Goal: Information Seeking & Learning: Learn about a topic

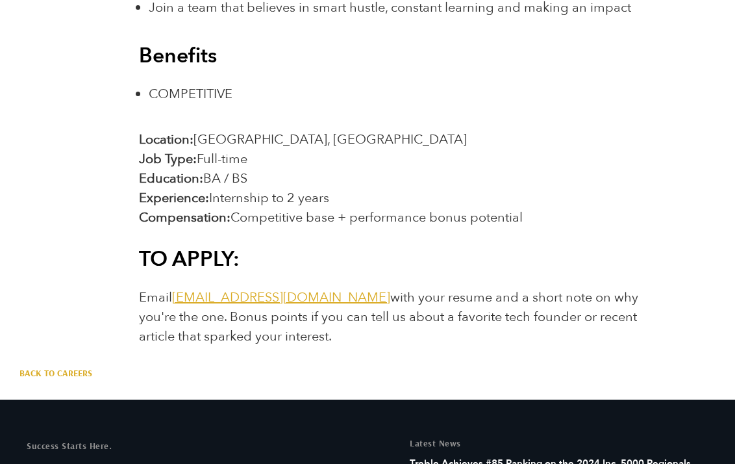
scroll to position [1874, 0]
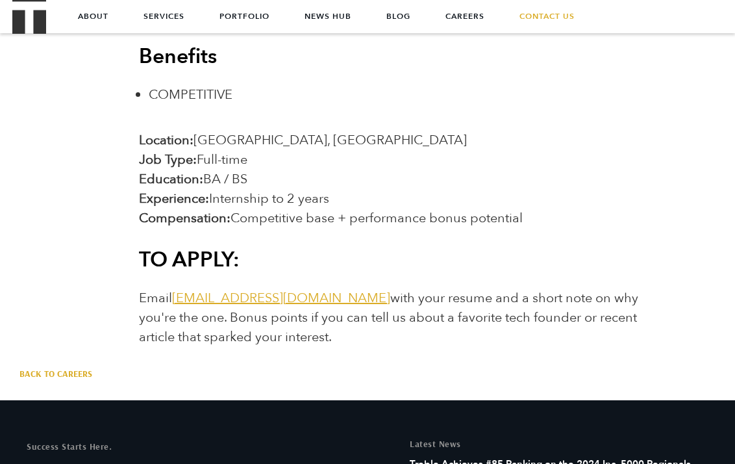
click at [255, 289] on link "jointheteam@treblepr.com" at bounding box center [281, 298] width 218 height 18
click at [255, 289] on link "[EMAIL_ADDRESS][DOMAIN_NAME]" at bounding box center [281, 298] width 218 height 18
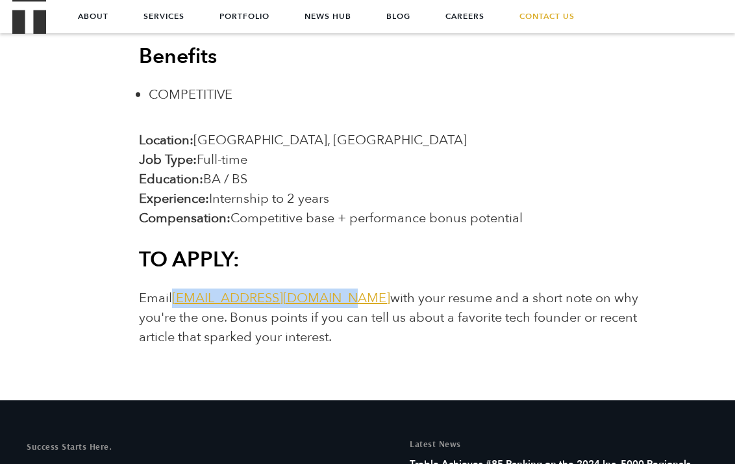
drag, startPoint x: 172, startPoint y: 279, endPoint x: 332, endPoint y: 275, distance: 159.8
click at [332, 289] on span "Email jointheteam@treblepr.com with your resume and a short note on why you're …" at bounding box center [389, 317] width 500 height 57
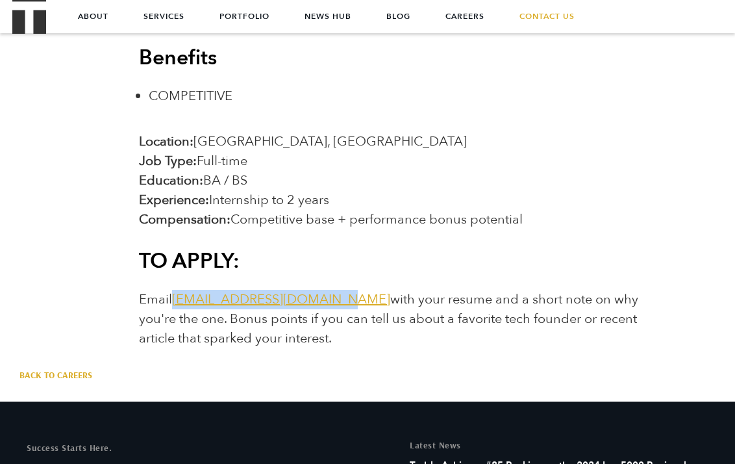
scroll to position [1872, 0]
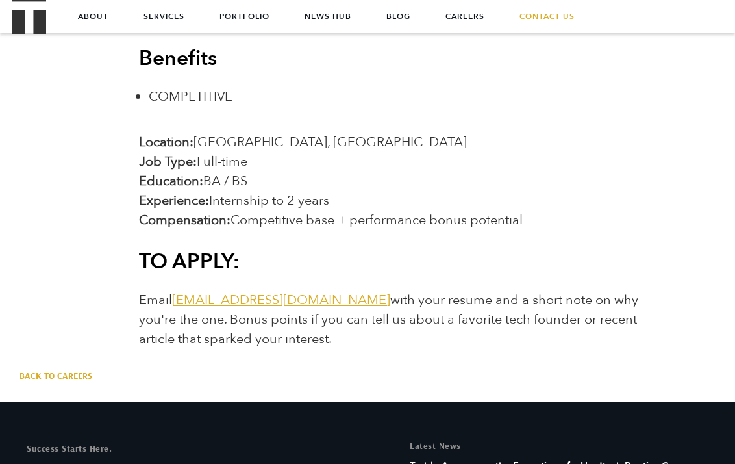
click at [355, 291] on span "Email jointheteam@treblepr.com with your resume and a short note on why you're …" at bounding box center [389, 319] width 500 height 57
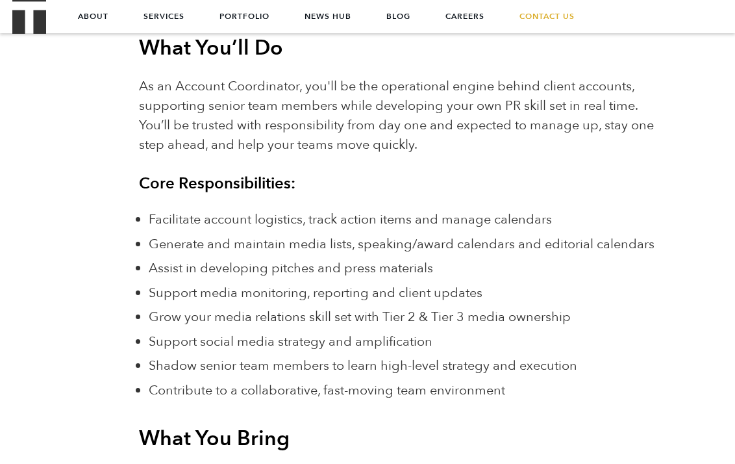
scroll to position [927, 0]
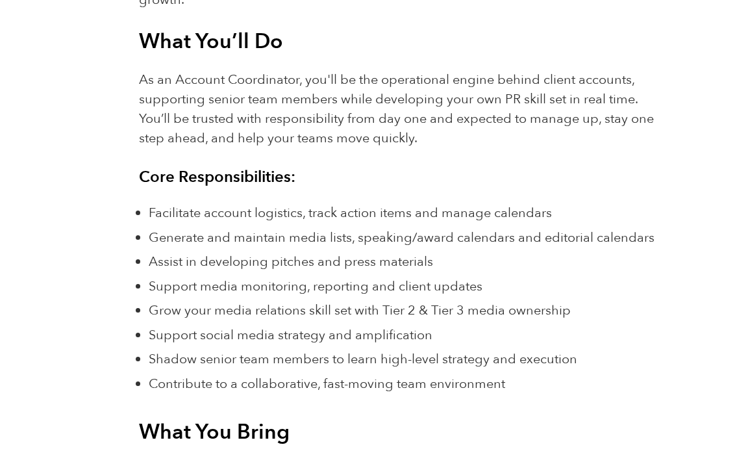
click at [320, 229] on span "Generate and maintain media lists, speaking/award calendars and editorial calen…" at bounding box center [402, 238] width 506 height 18
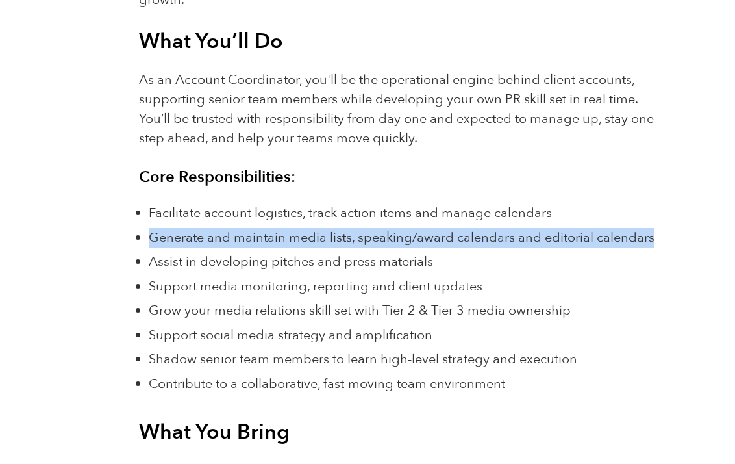
click at [320, 229] on span "Generate and maintain media lists, speaking/award calendars and editorial calen…" at bounding box center [402, 238] width 506 height 18
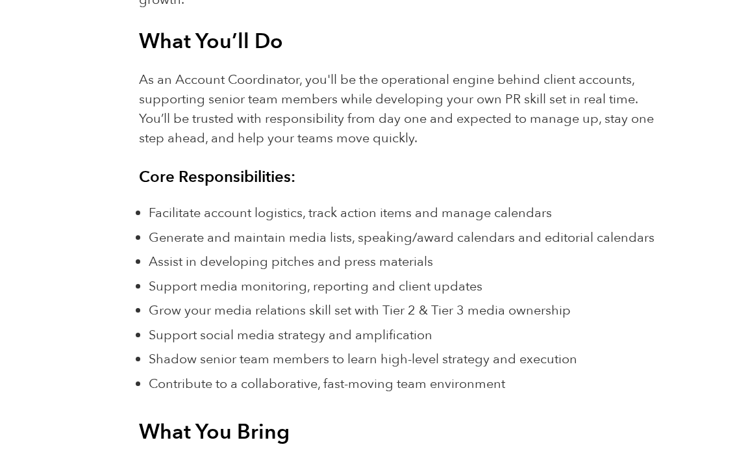
click at [329, 253] on span "Assist in developing pitches and press materials" at bounding box center [291, 262] width 285 height 18
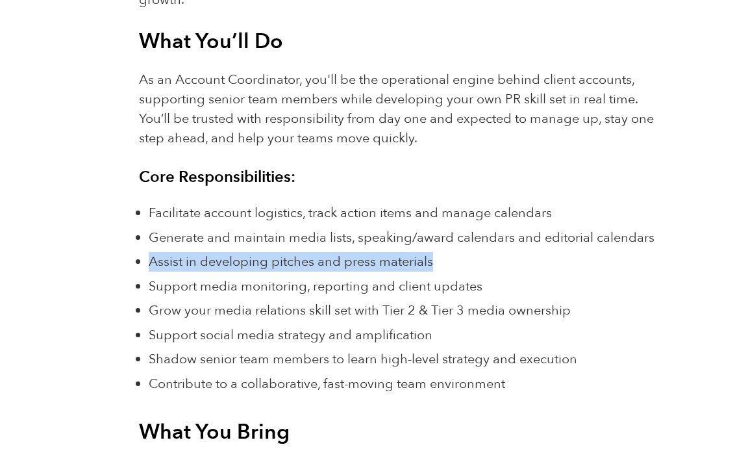
click at [329, 253] on span "Assist in developing pitches and press materials" at bounding box center [291, 262] width 285 height 18
click at [330, 253] on span "Assist in developing pitches and press materials" at bounding box center [291, 262] width 285 height 18
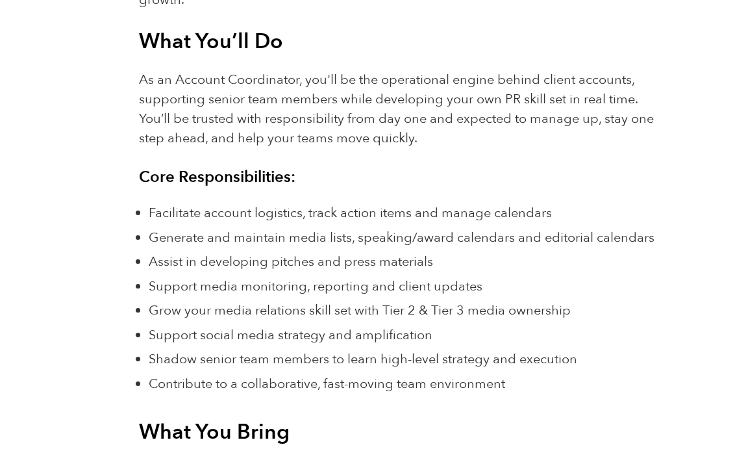
click at [385, 277] on span "Support media monitoring, reporting and client updates" at bounding box center [316, 286] width 334 height 18
click at [463, 78] on span "As an Account Coordinator, you'll be the operational engine behind client accou…" at bounding box center [396, 109] width 515 height 76
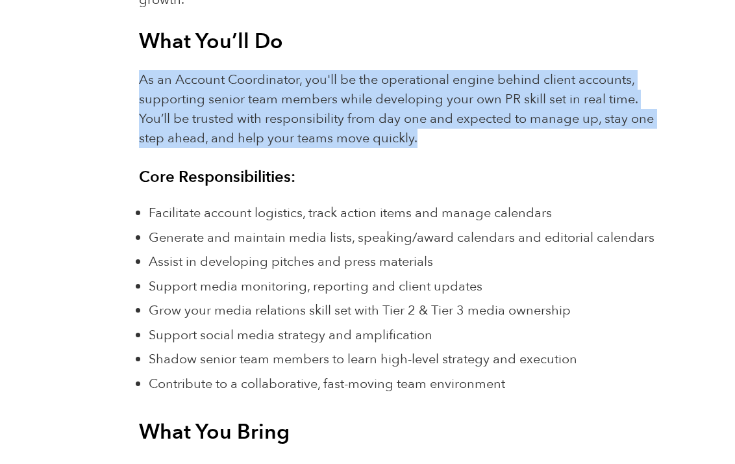
click at [463, 78] on span "As an Account Coordinator, you'll be the operational engine behind client accou…" at bounding box center [396, 109] width 515 height 76
click at [463, 79] on span "As an Account Coordinator, you'll be the operational engine behind client accou…" at bounding box center [396, 109] width 515 height 76
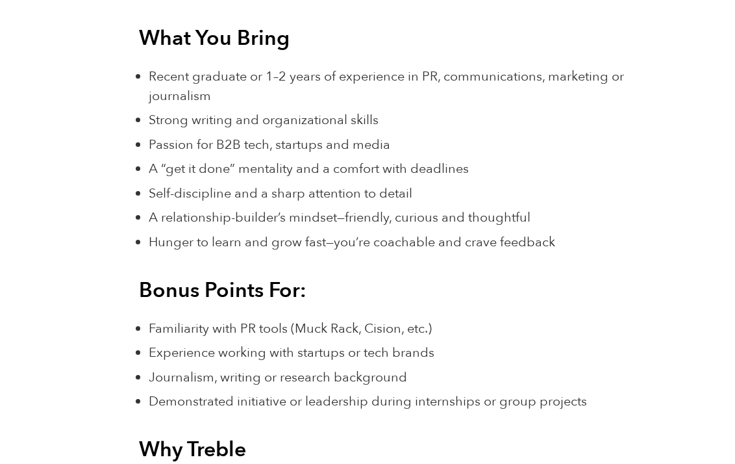
scroll to position [1321, 0]
click at [232, 342] on li "Experience working with startups or tech brands" at bounding box center [403, 351] width 508 height 19
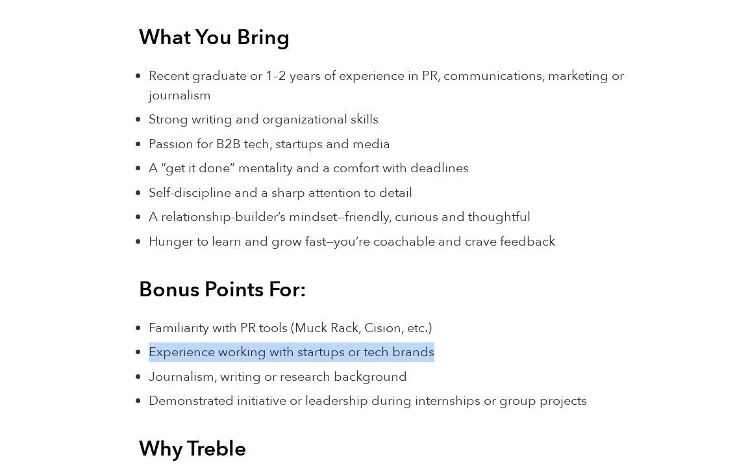
click at [232, 342] on li "Experience working with startups or tech brands" at bounding box center [403, 351] width 508 height 19
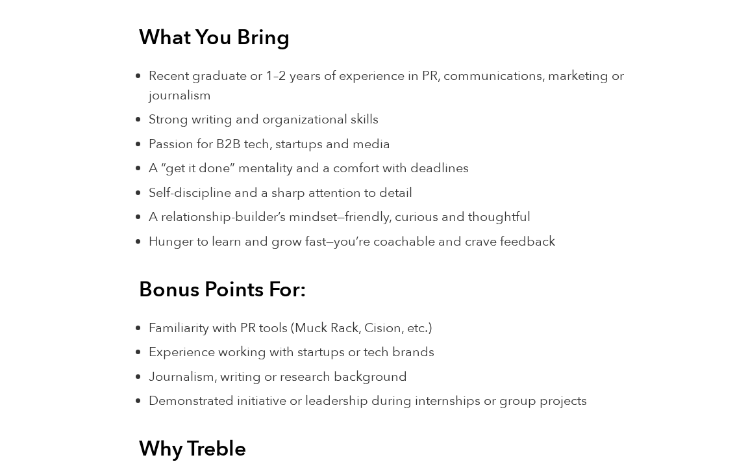
click at [241, 368] on span "Journalism, writing or research background" at bounding box center [278, 377] width 259 height 18
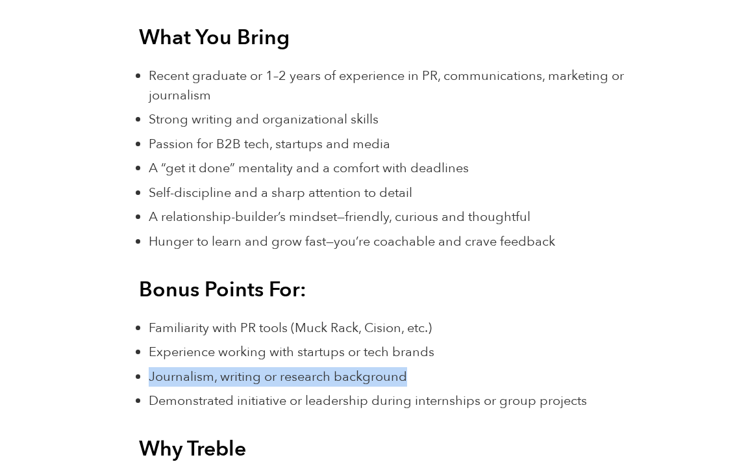
click at [241, 368] on span "Journalism, writing or research background" at bounding box center [278, 377] width 259 height 18
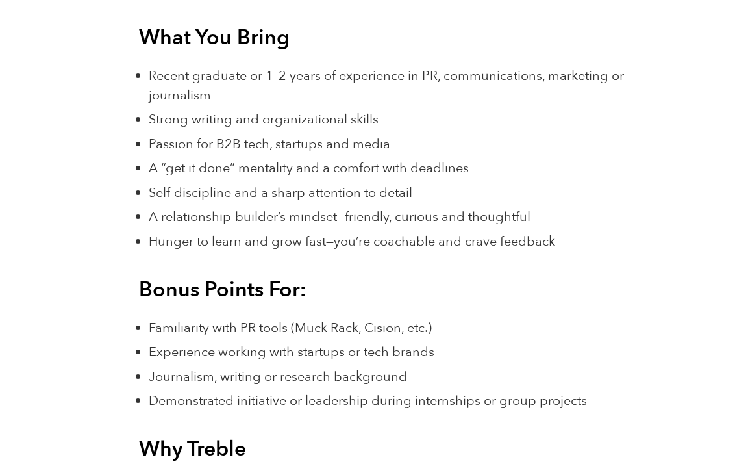
click at [236, 392] on span "Demonstrated initiative or leadership during internships or group projects" at bounding box center [368, 401] width 439 height 18
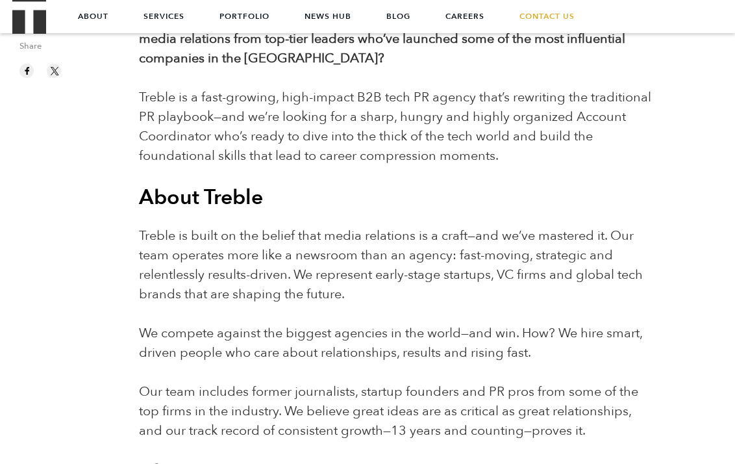
scroll to position [0, 0]
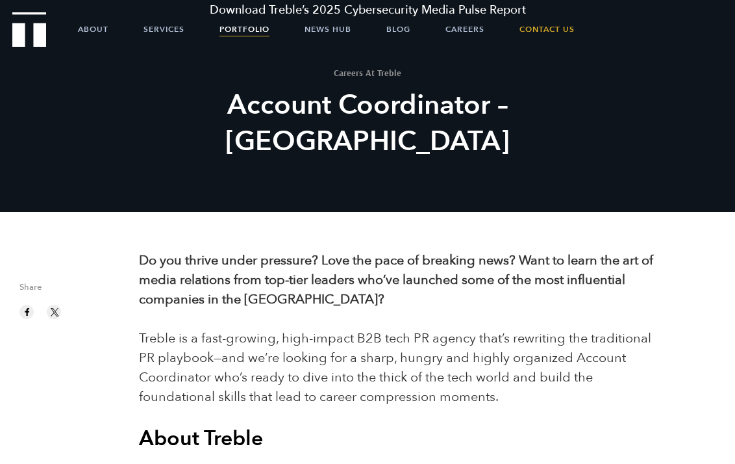
click at [245, 29] on link "Portfolio" at bounding box center [245, 29] width 50 height 32
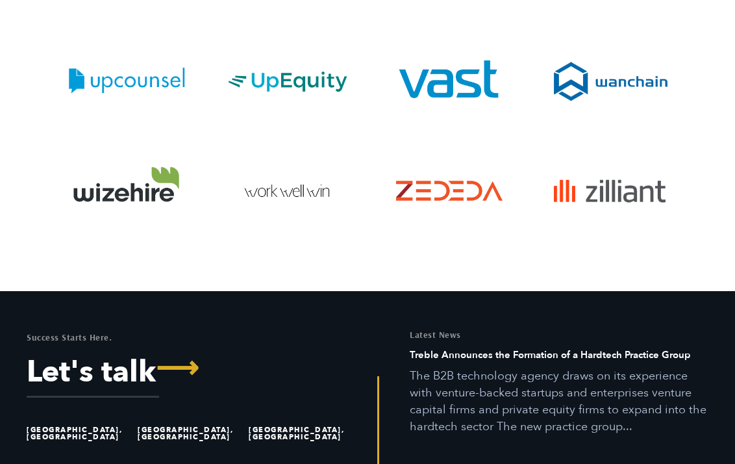
scroll to position [4983, 0]
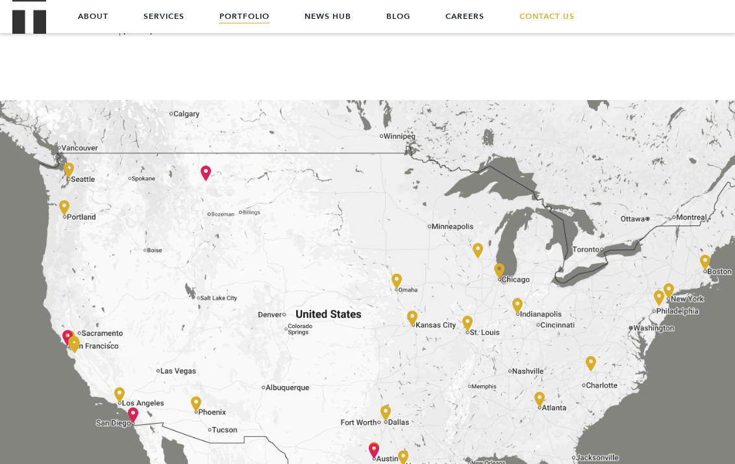
scroll to position [914, 0]
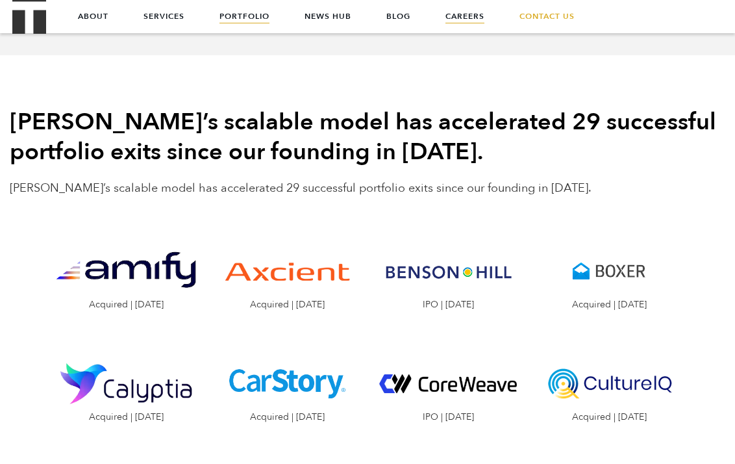
click at [463, 23] on link "Careers" at bounding box center [465, 16] width 39 height 32
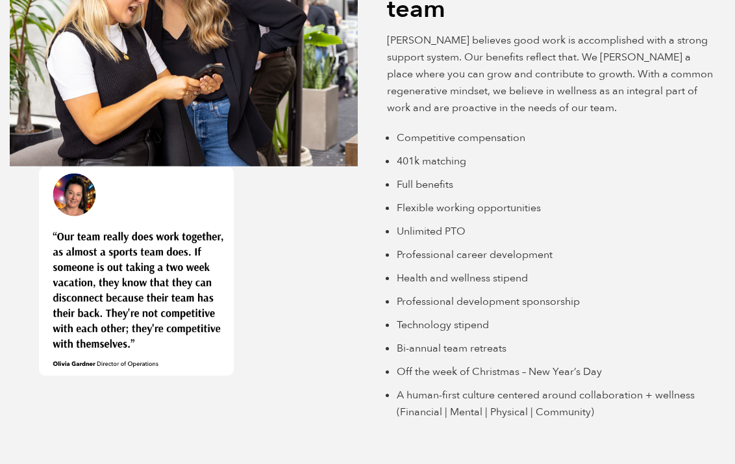
scroll to position [2760, 0]
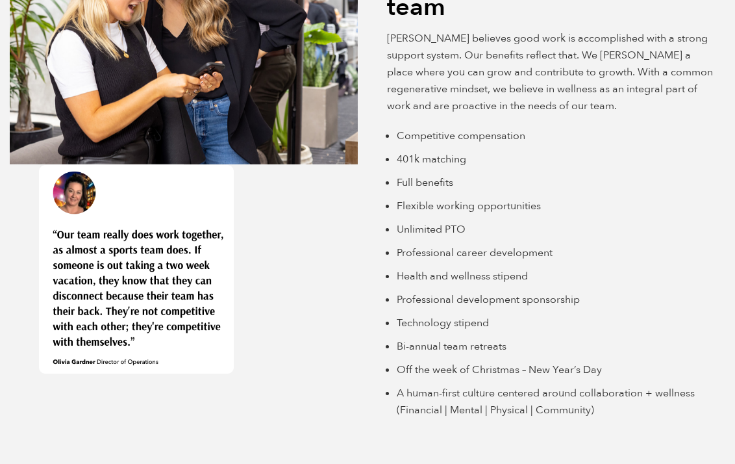
click at [422, 221] on li "Unlimited PTO" at bounding box center [561, 229] width 329 height 17
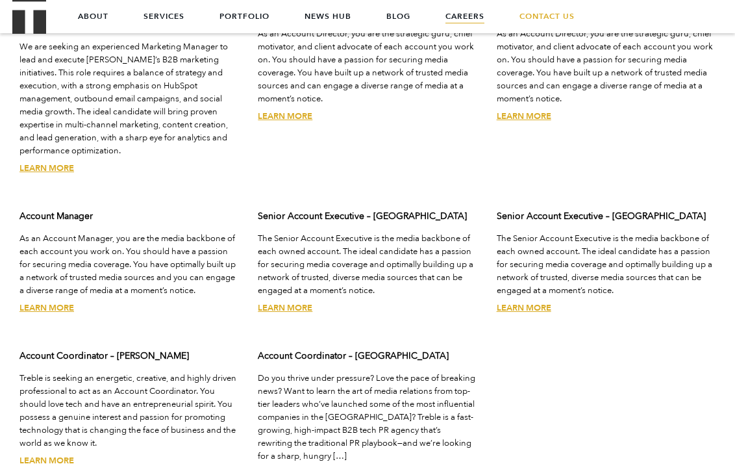
scroll to position [3522, 0]
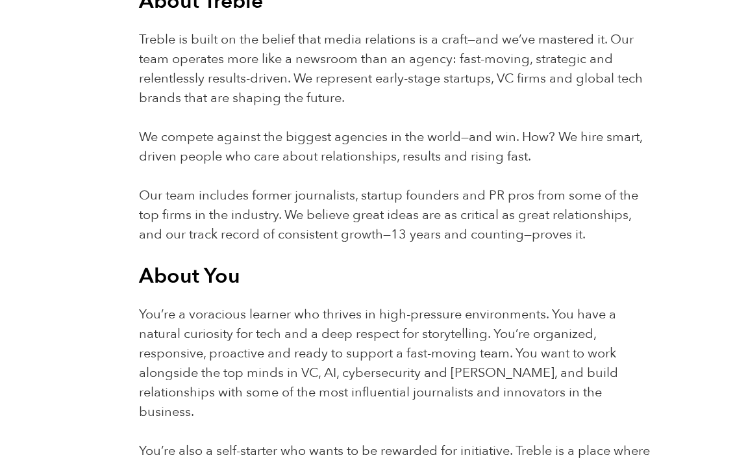
scroll to position [440, 0]
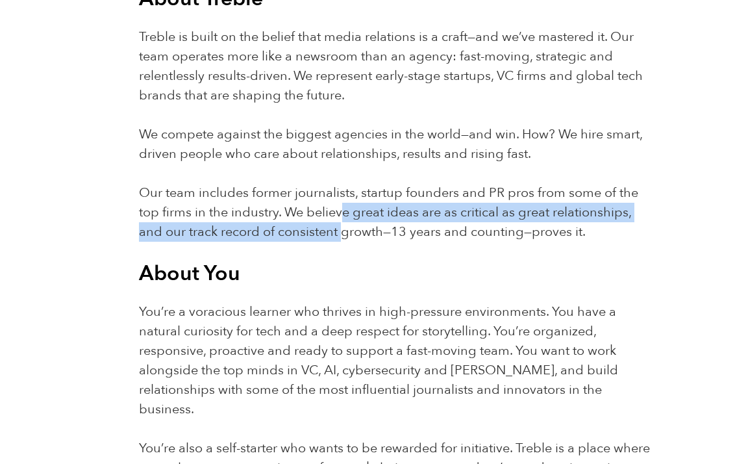
click at [345, 222] on p "Our team includes former journalists, startup founders and PR pros from some of…" at bounding box center [398, 212] width 518 height 58
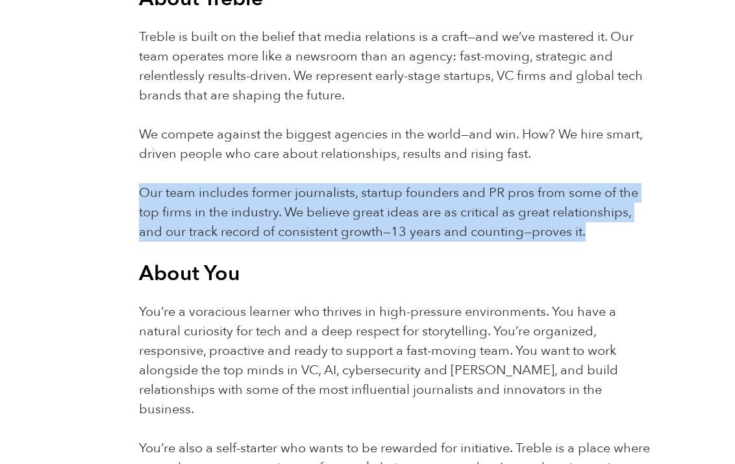
click at [345, 222] on p "Our team includes former journalists, startup founders and PR pros from some of…" at bounding box center [398, 212] width 518 height 58
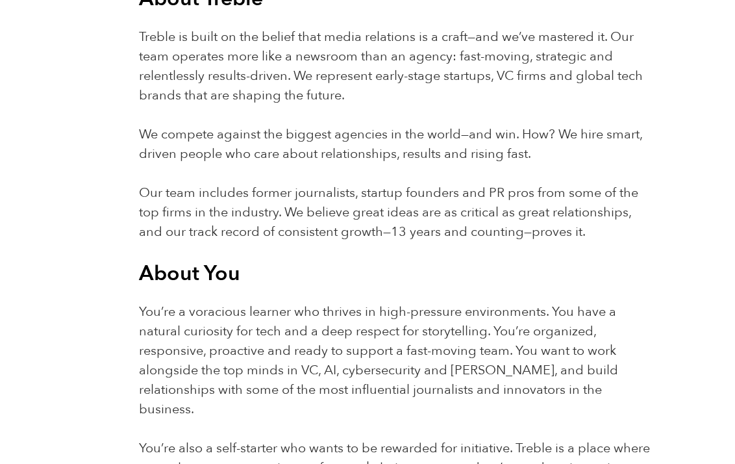
click at [336, 315] on span "You’re a voracious learner who thrives in high-pressure environments. You have …" at bounding box center [378, 360] width 479 height 115
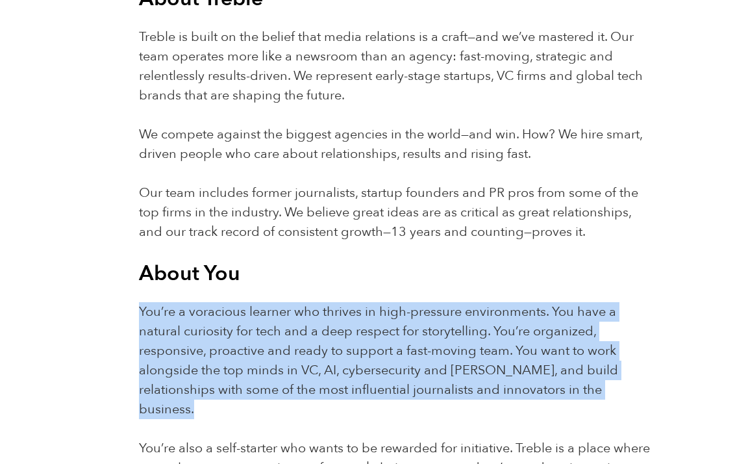
click at [336, 315] on span "You’re a voracious learner who thrives in high-pressure environments. You have …" at bounding box center [378, 360] width 479 height 115
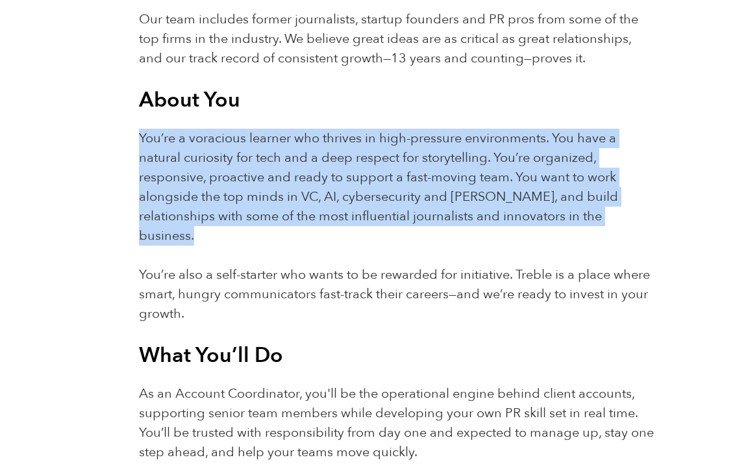
scroll to position [611, 0]
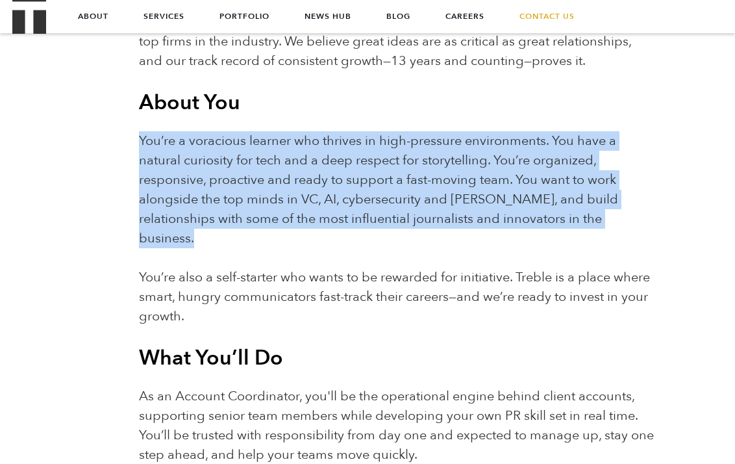
click at [321, 204] on span "You’re a voracious learner who thrives in high-pressure environments. You have …" at bounding box center [378, 189] width 479 height 115
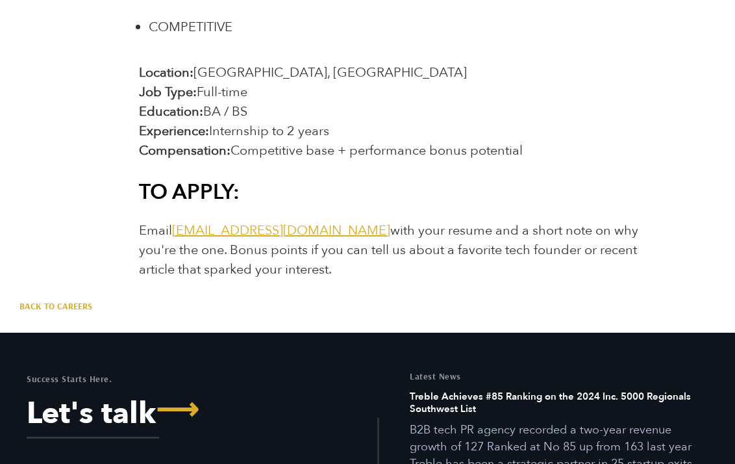
scroll to position [1942, 0]
